Goal: Navigation & Orientation: Find specific page/section

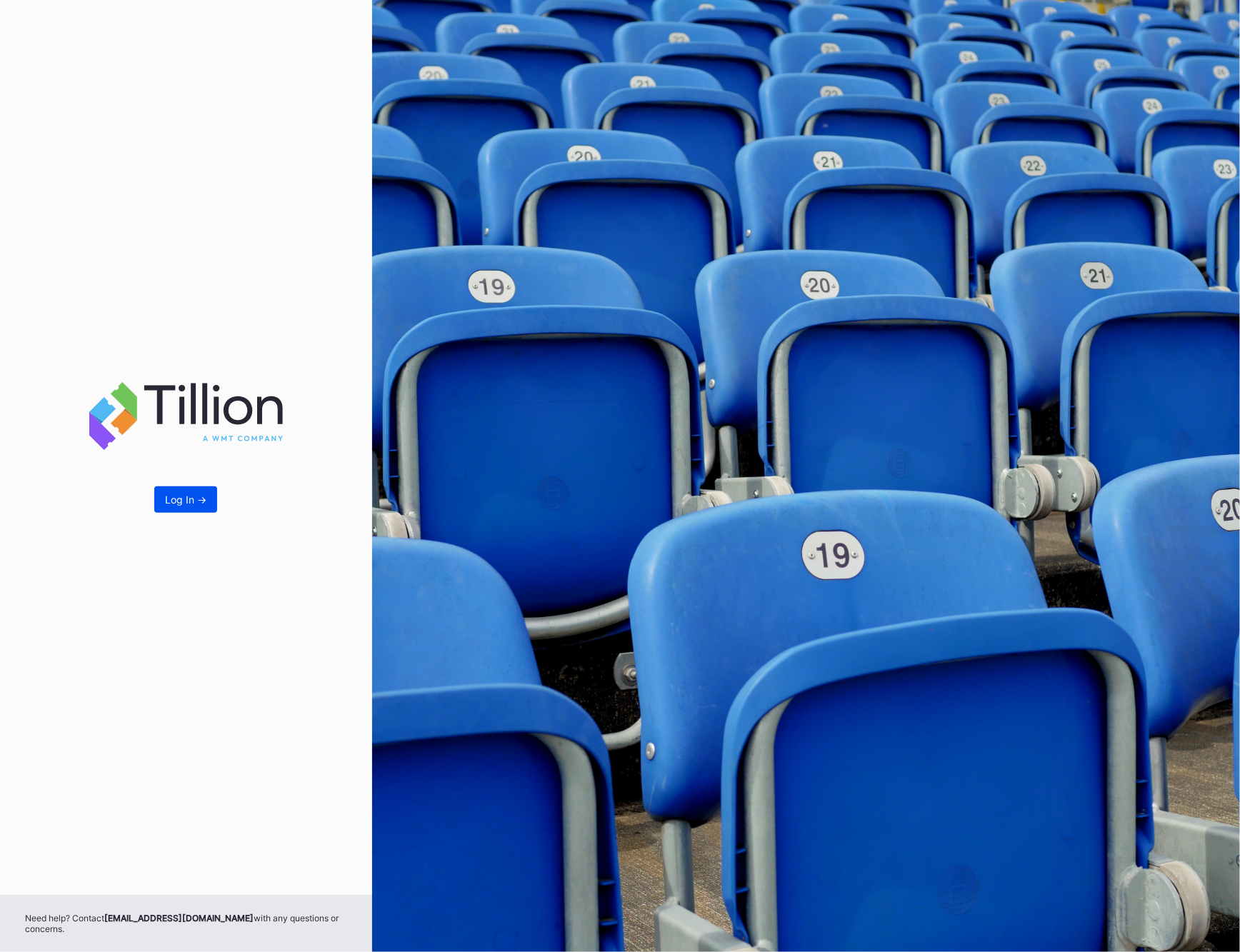
click at [198, 500] on div "Log In ->" at bounding box center [185, 499] width 42 height 12
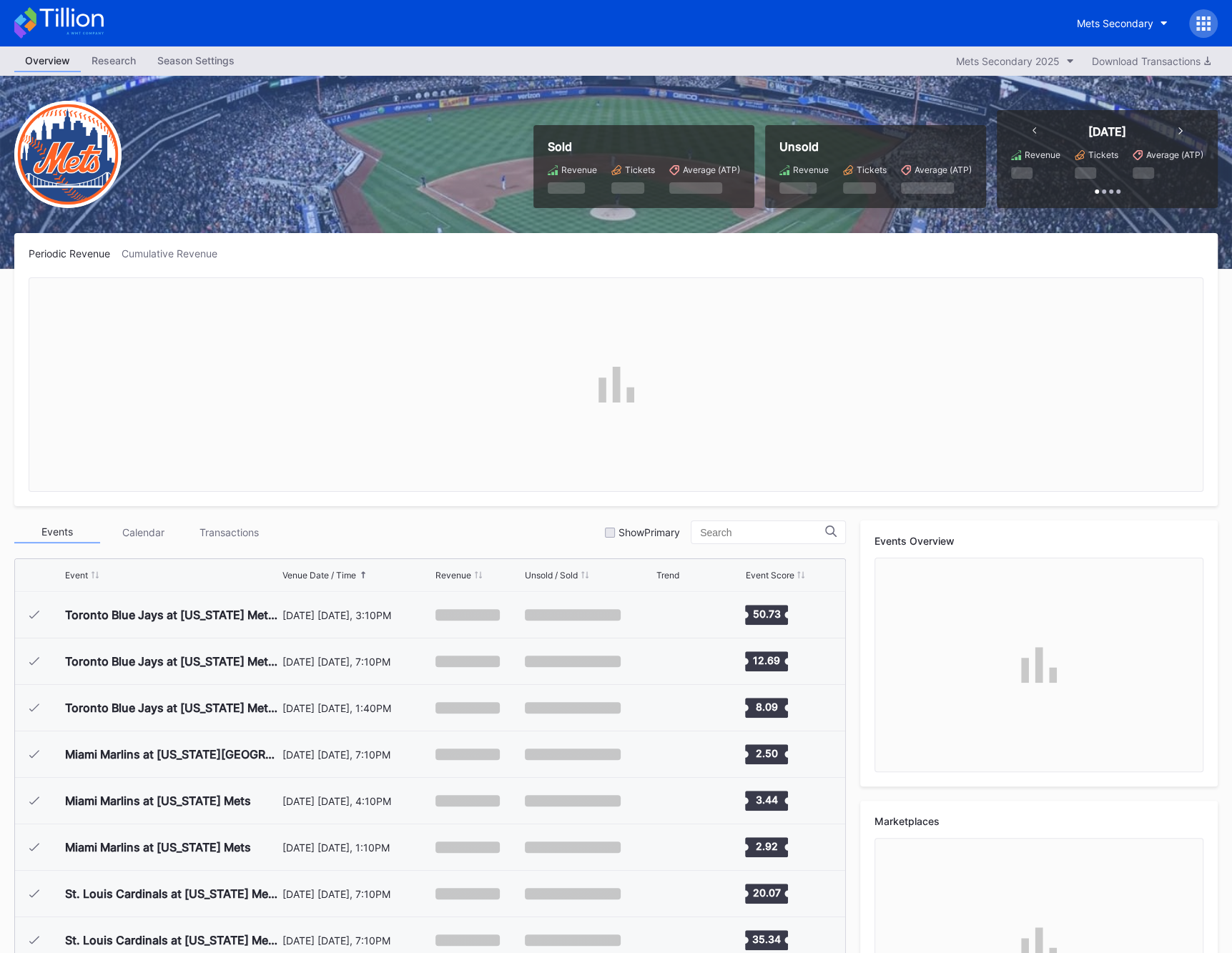
scroll to position [2742, 0]
